Goal: Task Accomplishment & Management: Manage account settings

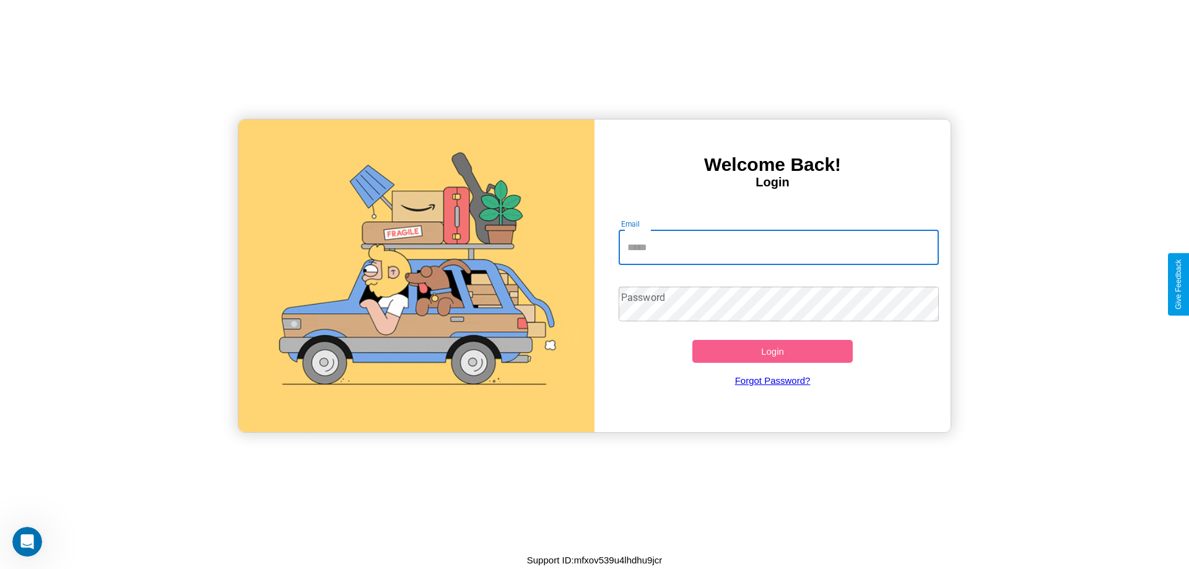
click at [778, 247] on input "Email" at bounding box center [779, 247] width 321 height 35
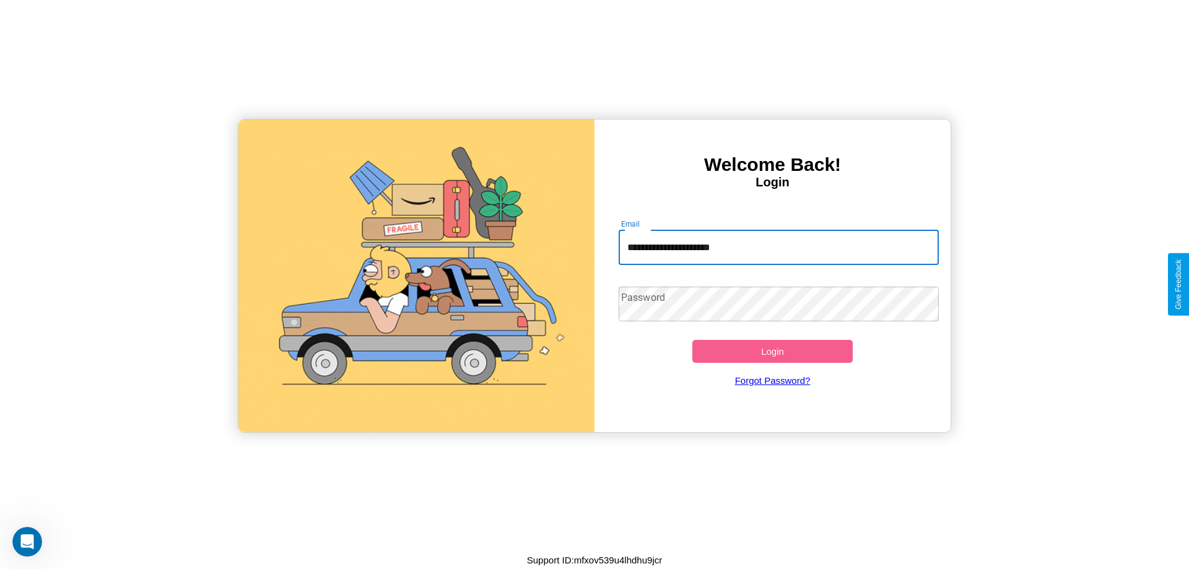
type input "**********"
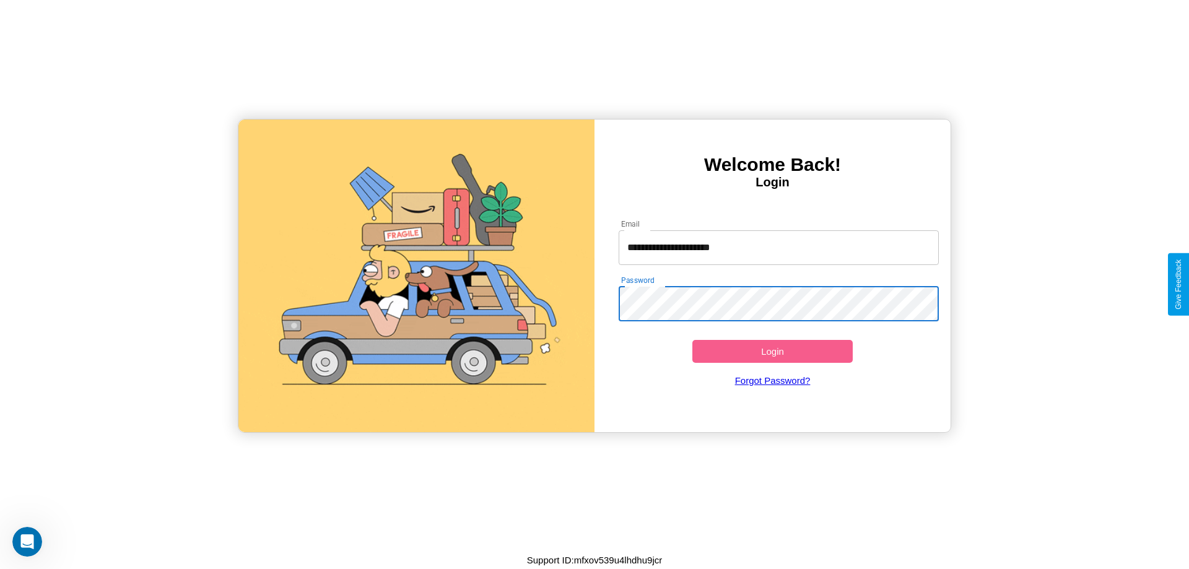
click at [772, 351] on button "Login" at bounding box center [772, 351] width 160 height 23
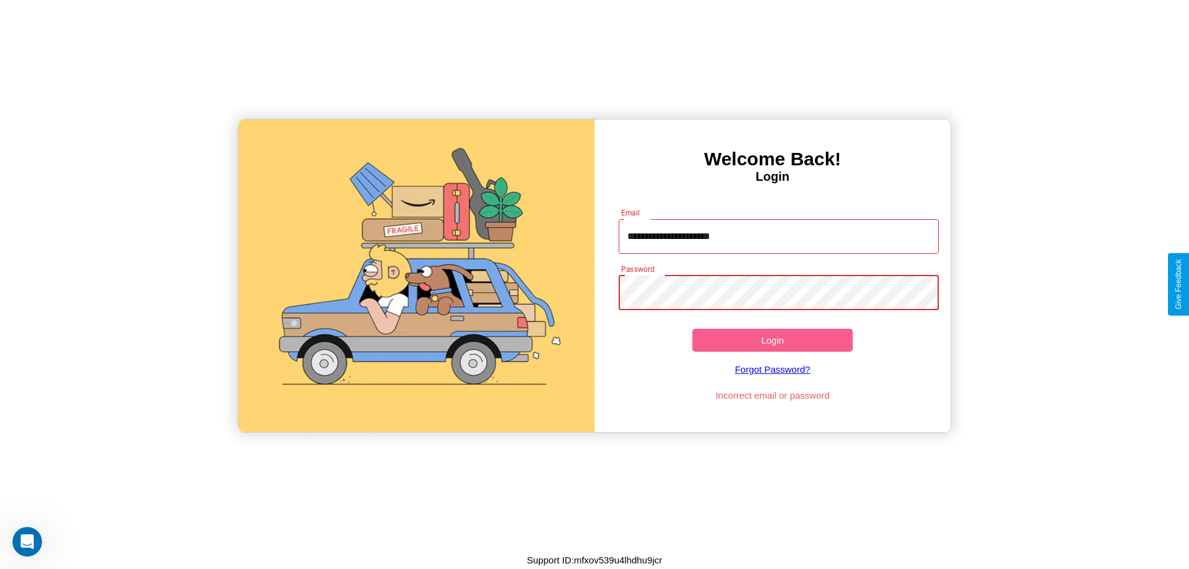
click at [772, 340] on button "Login" at bounding box center [772, 340] width 160 height 23
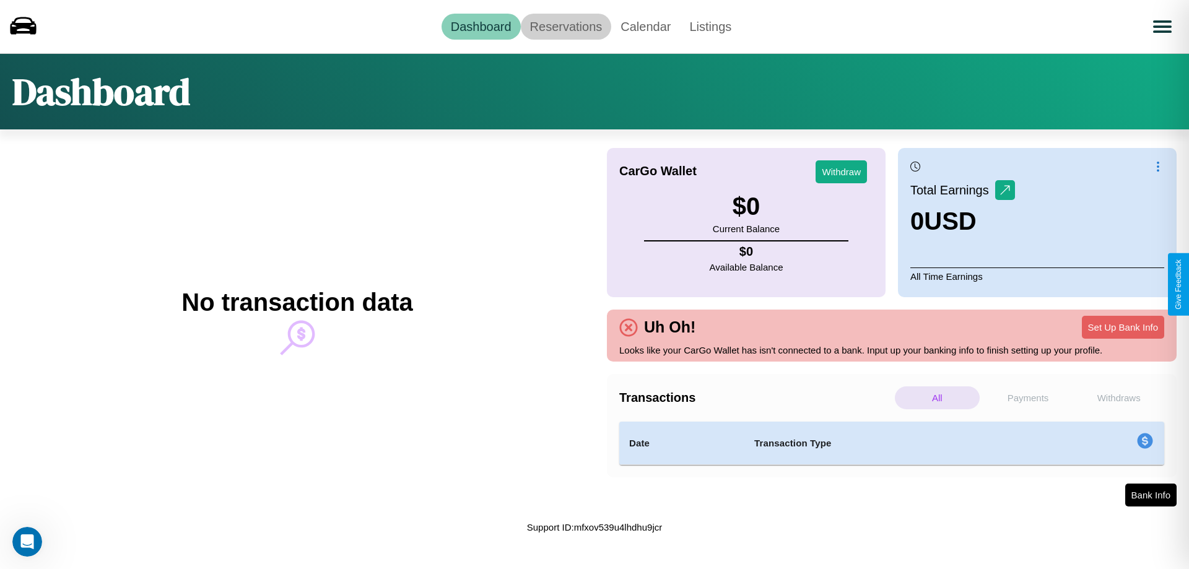
click at [565, 26] on link "Reservations" at bounding box center [566, 27] width 91 height 26
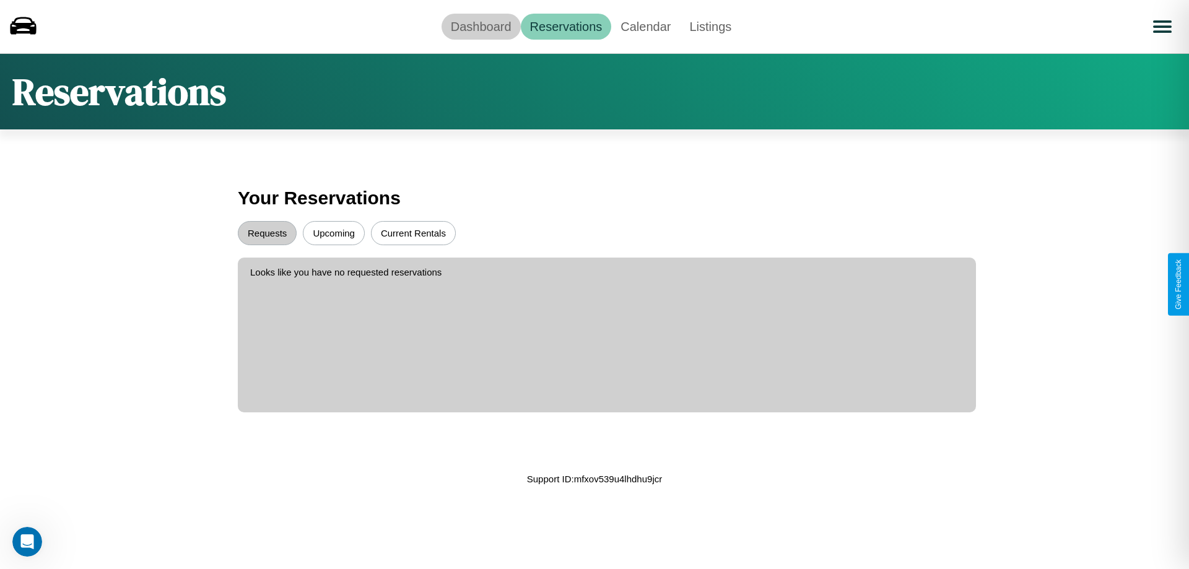
click at [481, 26] on link "Dashboard" at bounding box center [480, 27] width 79 height 26
